Goal: Check status: Check status

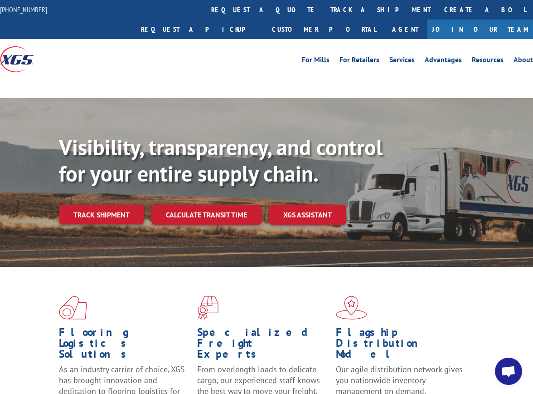
click at [112, 196] on div "Visibility, transparency, and control for your entire supply chain. Track shipm…" at bounding box center [296, 197] width 474 height 127
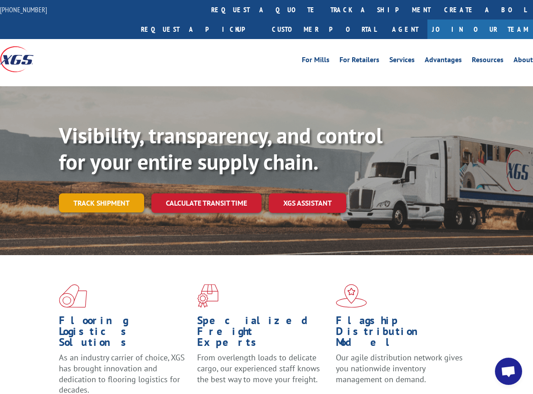
click at [112, 193] on link "Track shipment" at bounding box center [101, 202] width 85 height 19
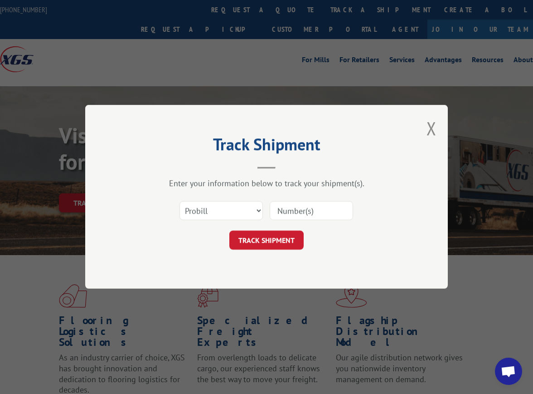
click at [298, 207] on input at bounding box center [311, 210] width 83 height 19
paste input "250141189"
type input "250141189"
click at [242, 210] on select "Select category... Probill BOL PO" at bounding box center [221, 210] width 83 height 19
select select "po"
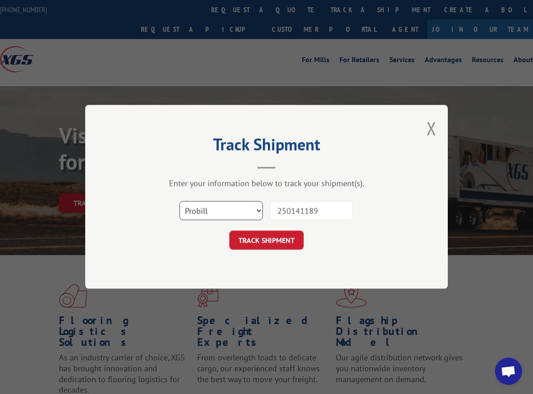
click at [180, 201] on select "Select category... Probill BOL PO" at bounding box center [221, 210] width 83 height 19
click at [269, 240] on button "TRACK SHIPMENT" at bounding box center [267, 240] width 74 height 19
